Goal: Navigation & Orientation: Find specific page/section

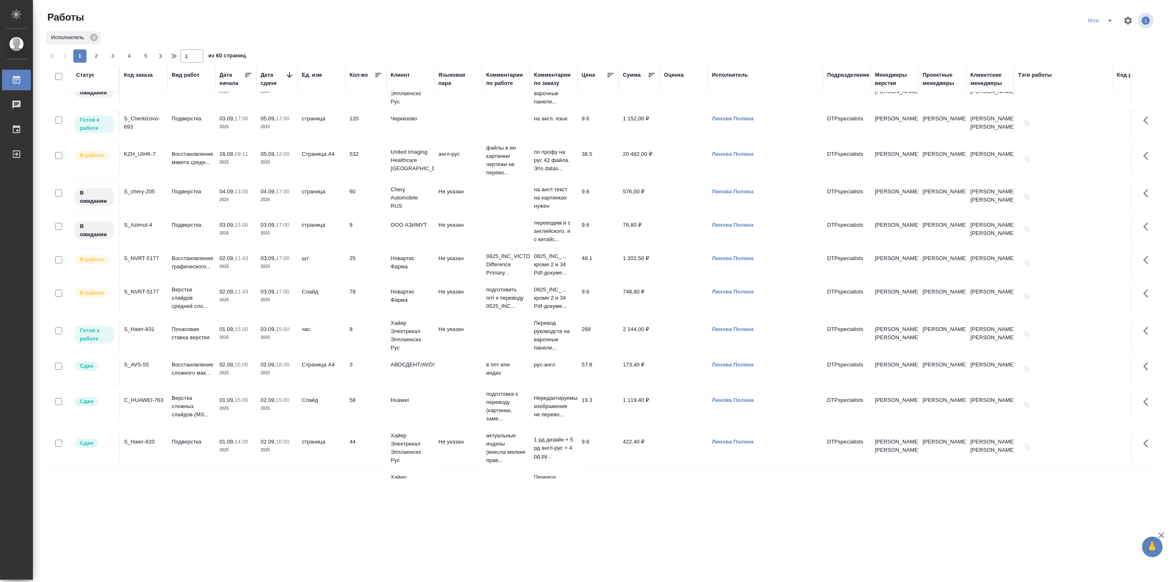
scroll to position [381, 0]
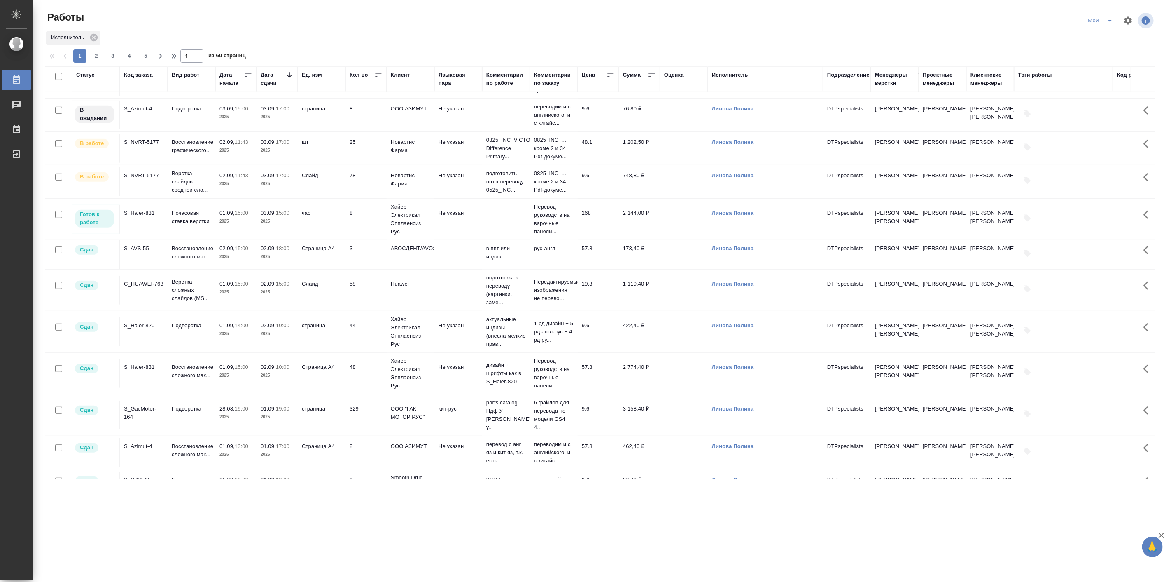
click at [296, 530] on div ".cls-1 fill:#fff; AWATERA [PERSON_NAME] Работы 0 Чаты График Выйти Работы Мои И…" at bounding box center [585, 291] width 1171 height 582
